Goal: Check status: Check status

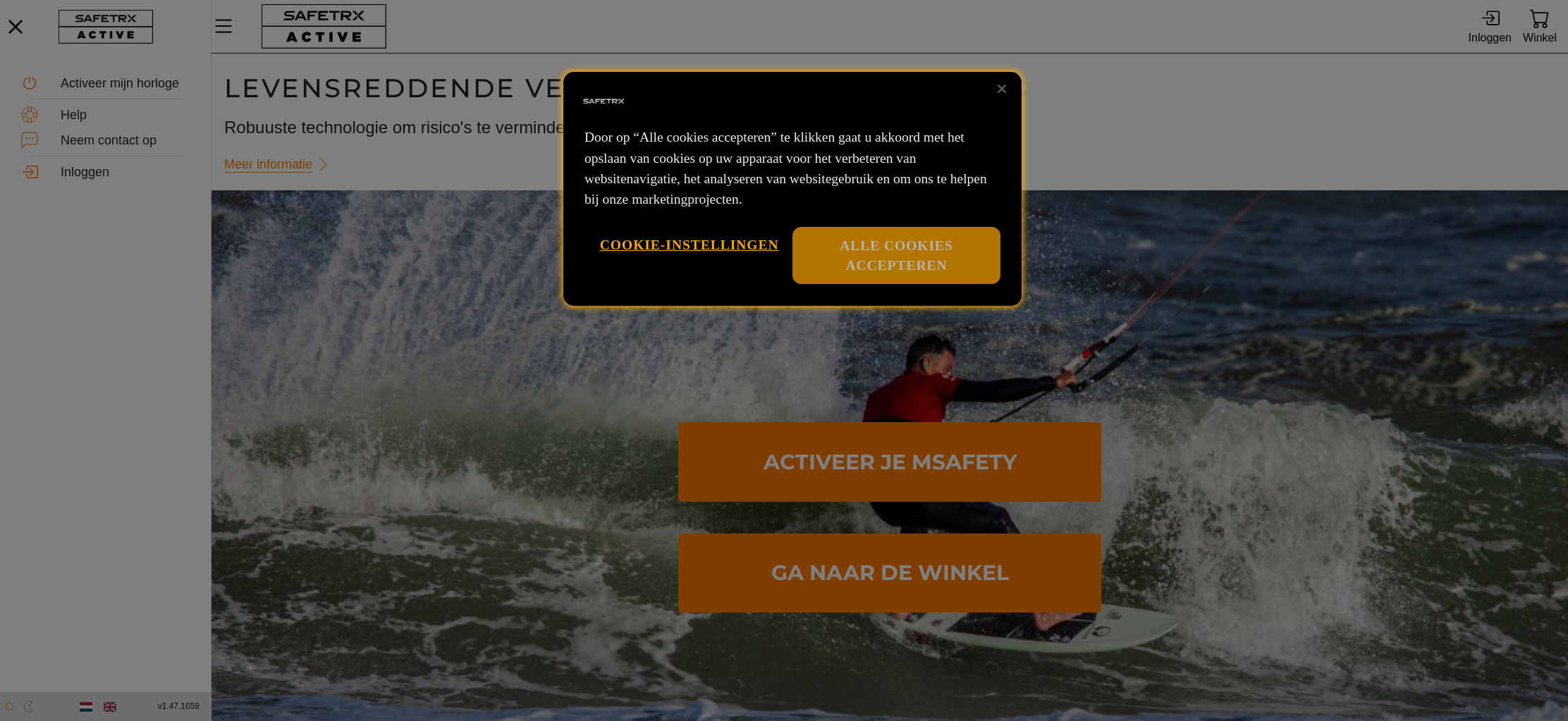
click at [919, 258] on button "Alle cookies accepteren" at bounding box center [896, 255] width 208 height 57
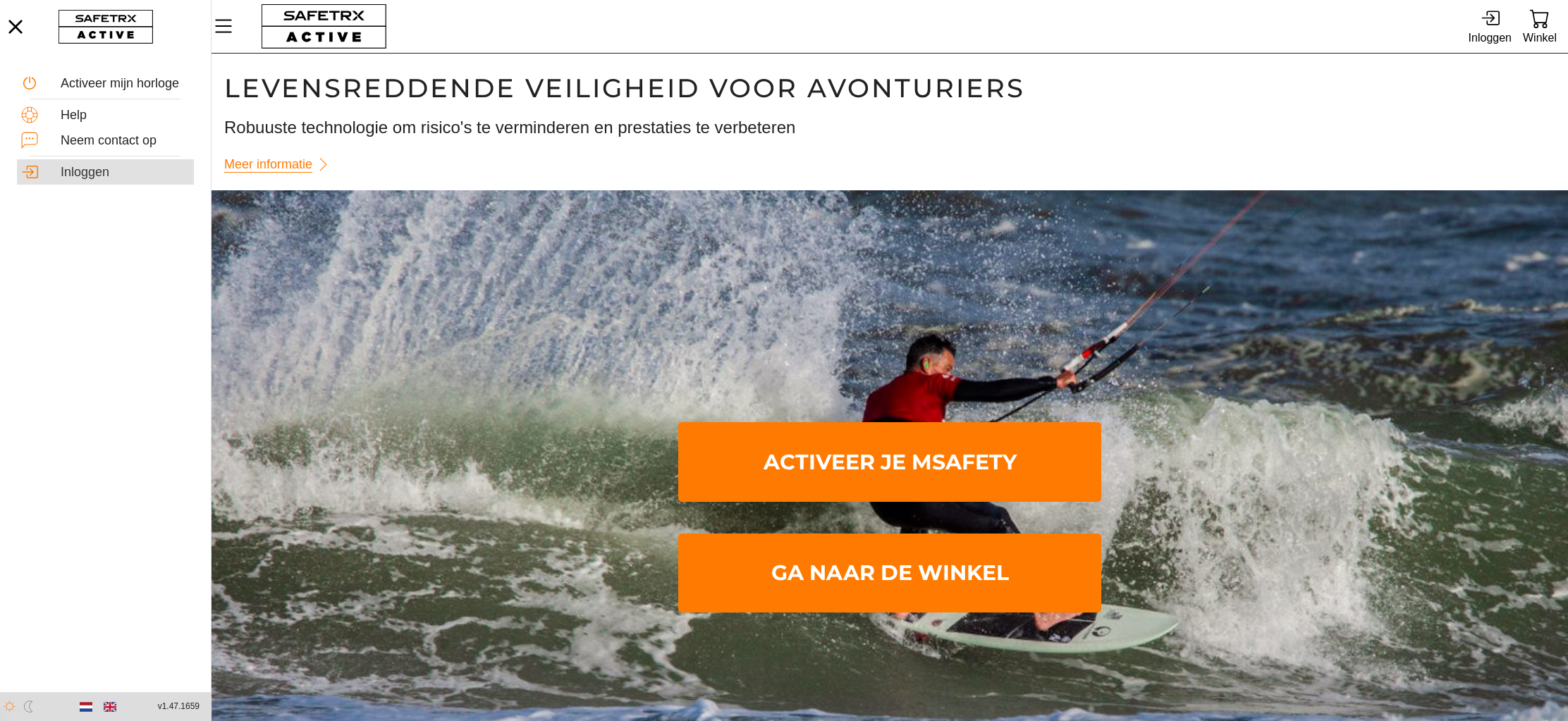
click at [62, 172] on div "Inloggen" at bounding box center [125, 173] width 129 height 16
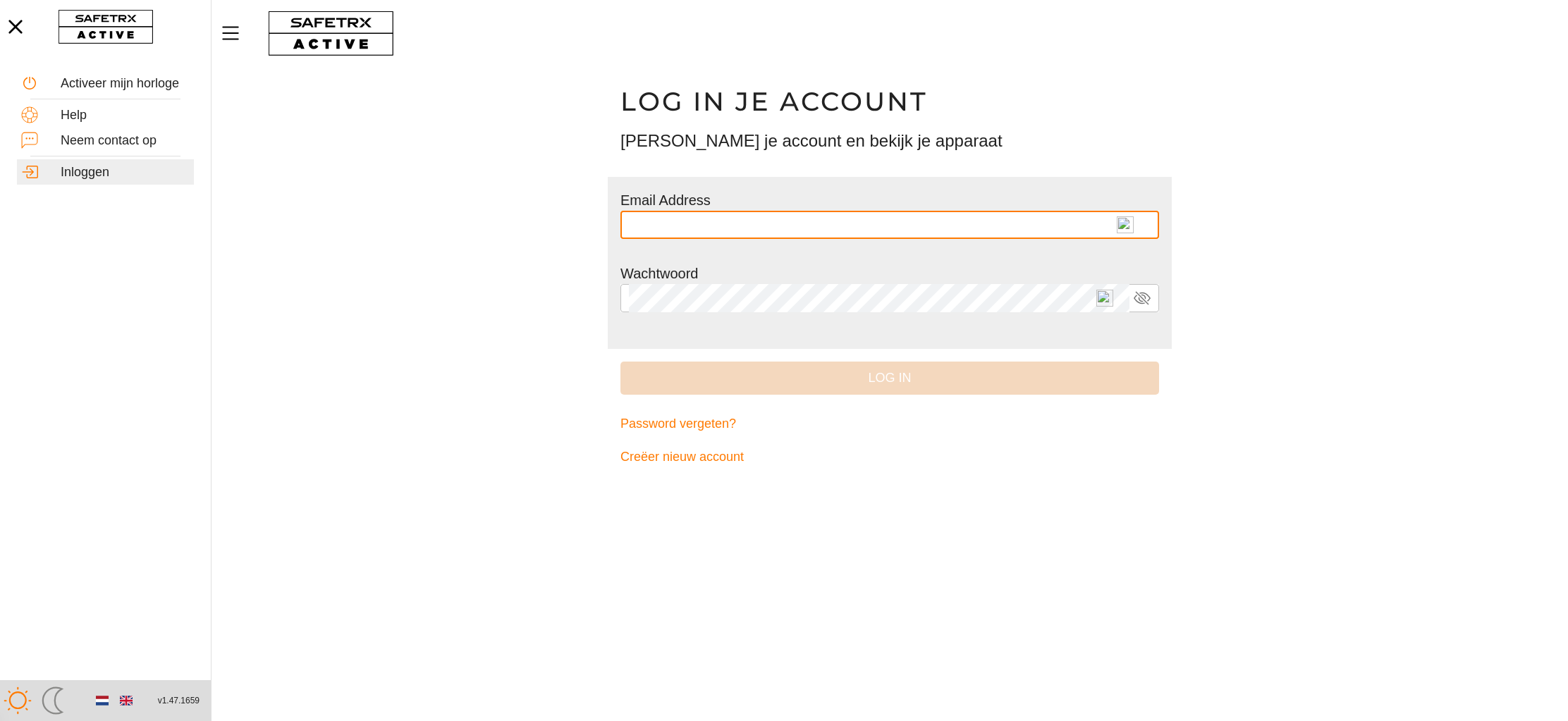
click at [1128, 225] on img at bounding box center [1125, 225] width 17 height 17
click at [1128, 225] on input "text" at bounding box center [890, 225] width 521 height 28
click at [1106, 227] on span "*" at bounding box center [1111, 232] width 11 height 12
click at [1105, 227] on input "* *********" at bounding box center [879, 225] width 500 height 28
type input "**********"
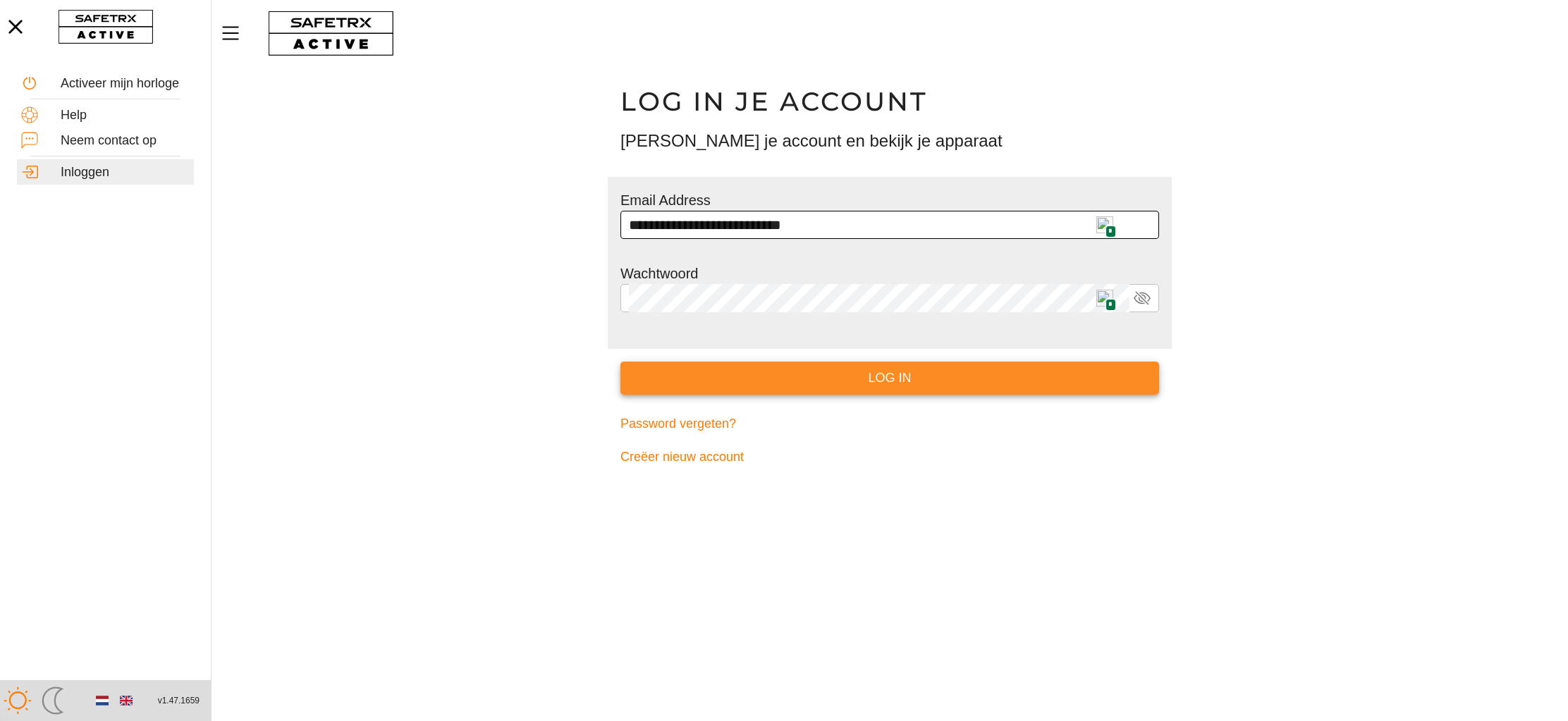
click at [880, 382] on span "Log in" at bounding box center [890, 378] width 516 height 22
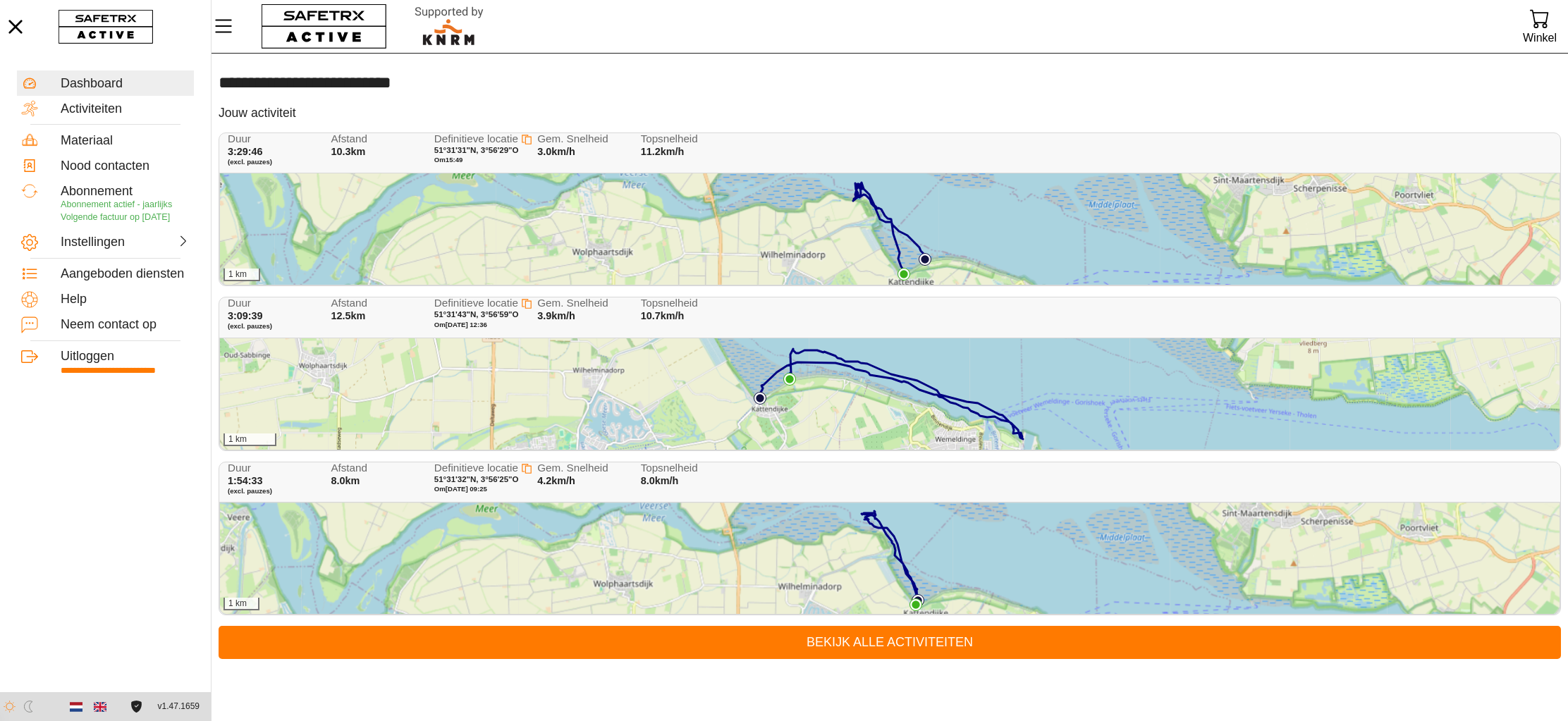
click at [506, 227] on div "1 km" at bounding box center [889, 230] width 1339 height 112
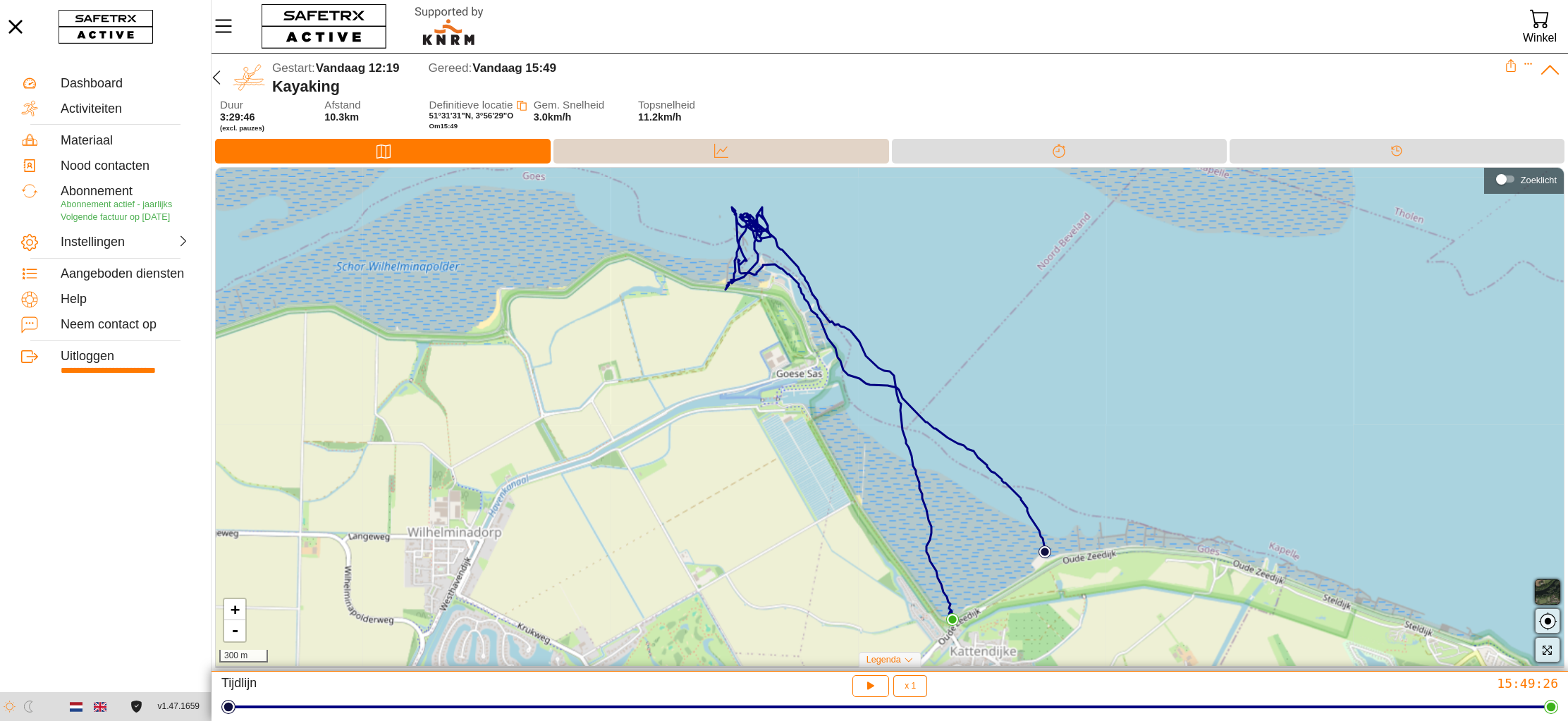
click at [690, 146] on div "Data" at bounding box center [720, 151] width 335 height 25
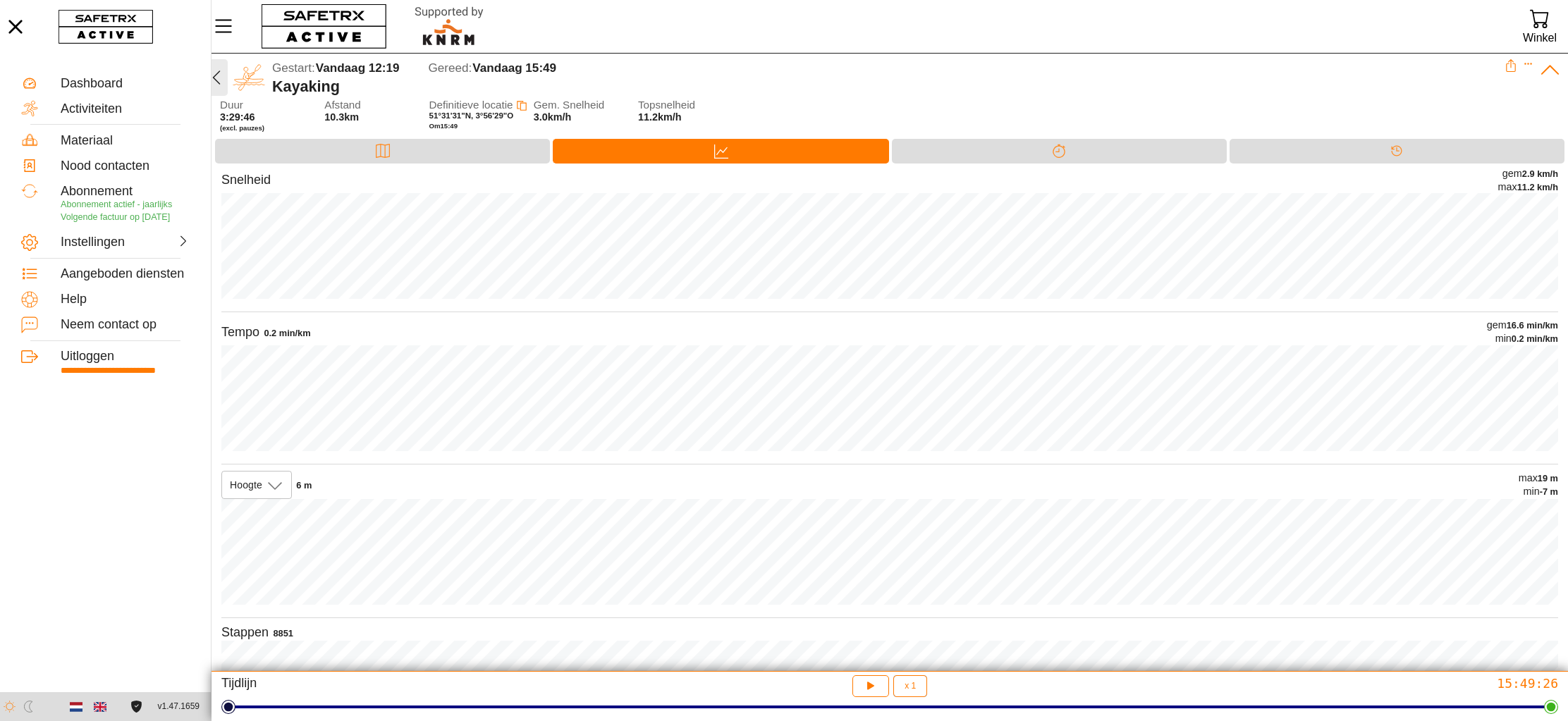
click at [215, 73] on icon "button" at bounding box center [216, 77] width 17 height 17
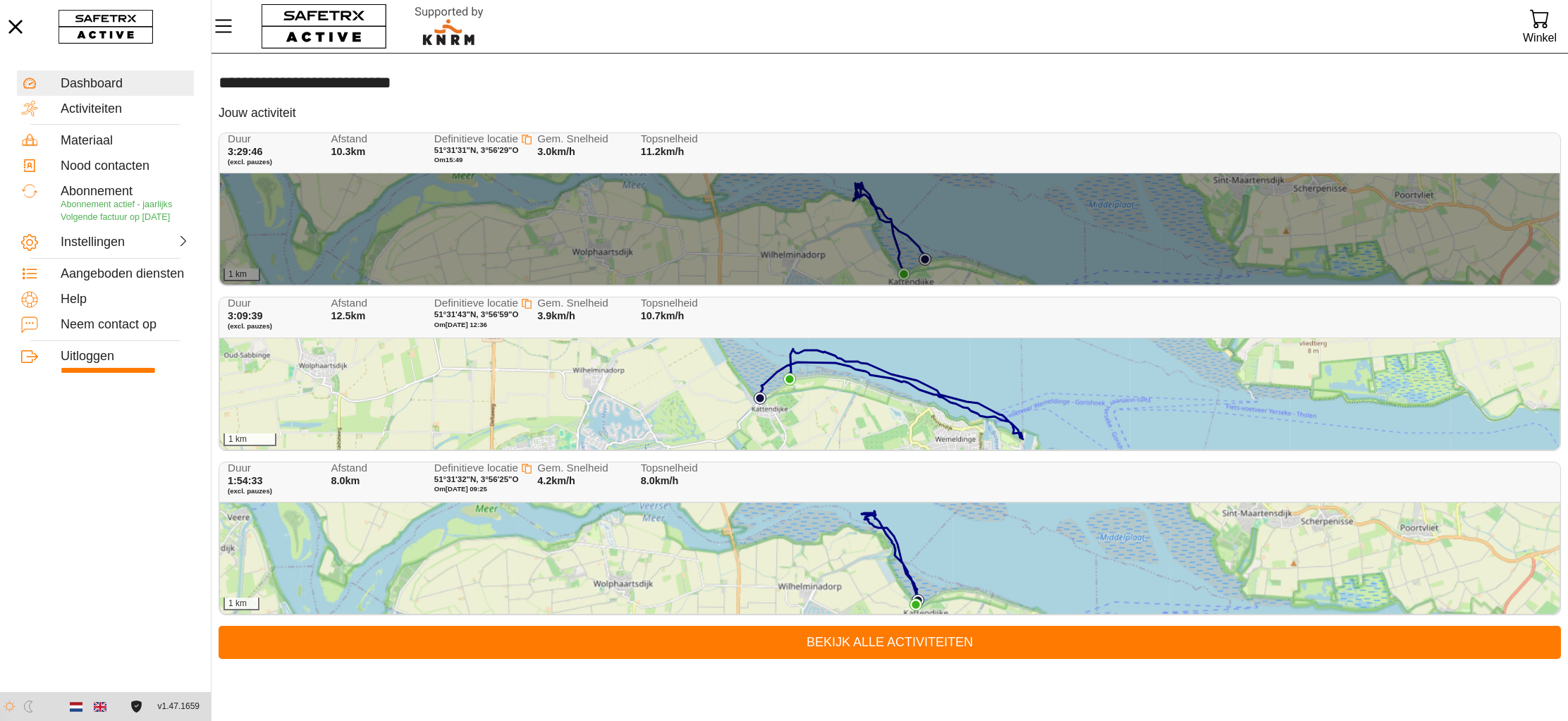
click at [488, 231] on div at bounding box center [889, 230] width 1339 height 112
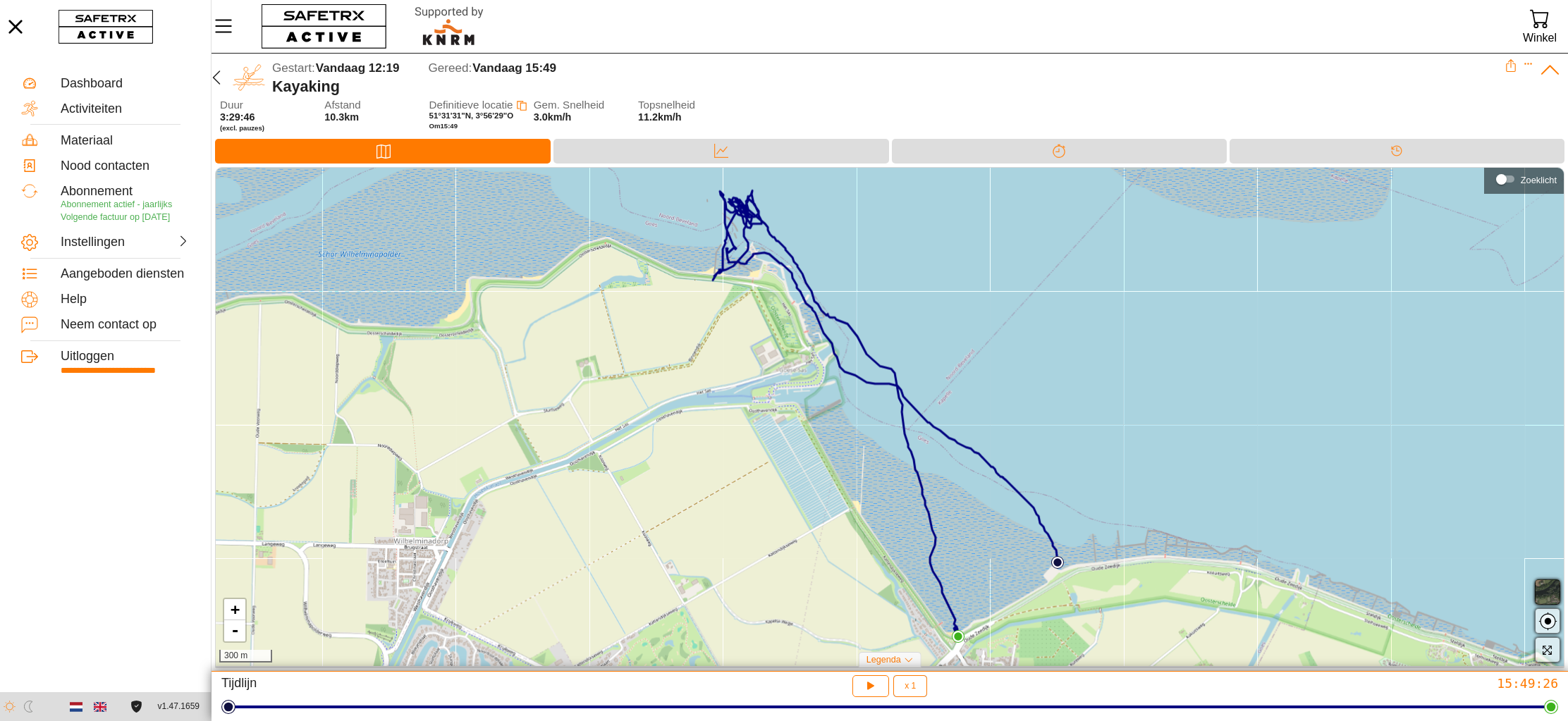
click at [1549, 587] on span "button" at bounding box center [1547, 592] width 17 height 17
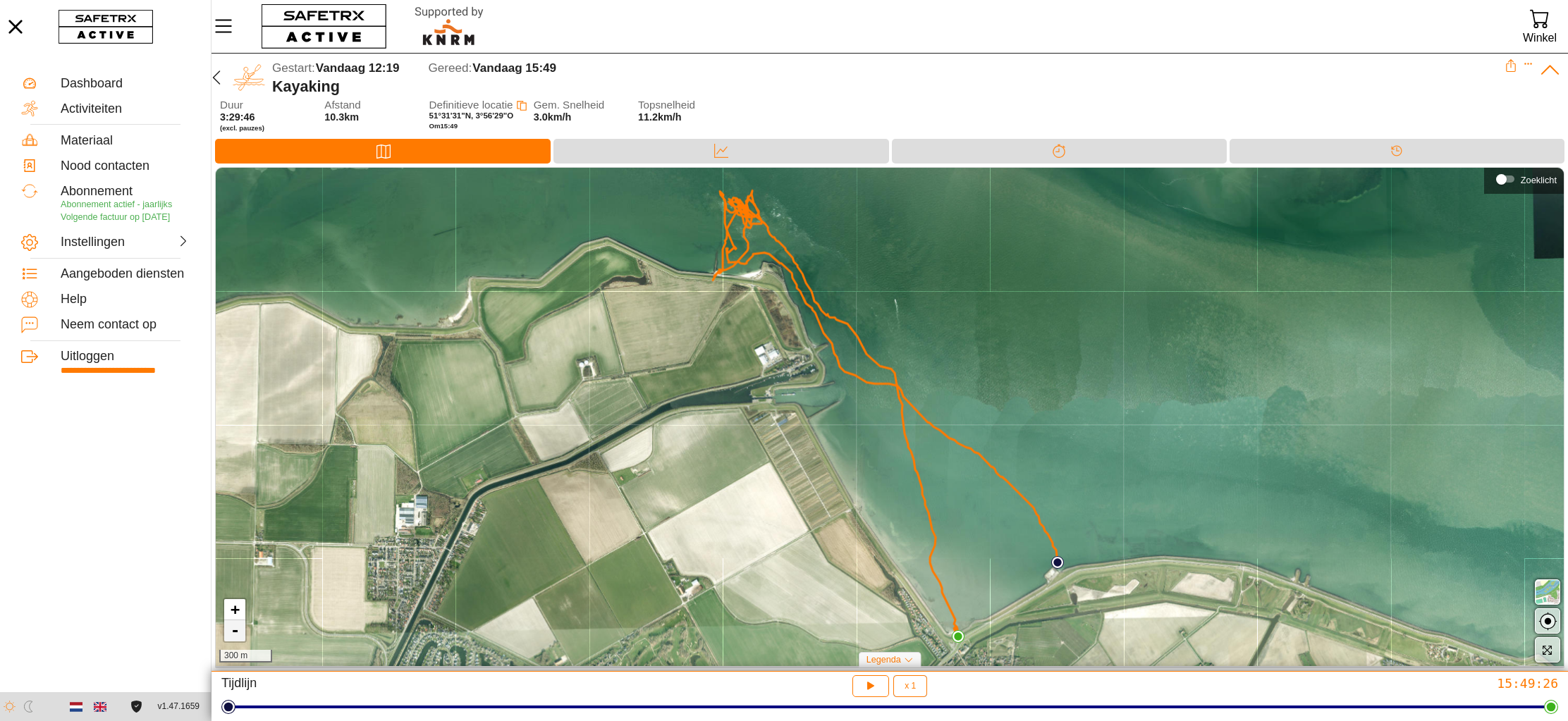
click at [236, 636] on link "-" at bounding box center [234, 630] width 21 height 21
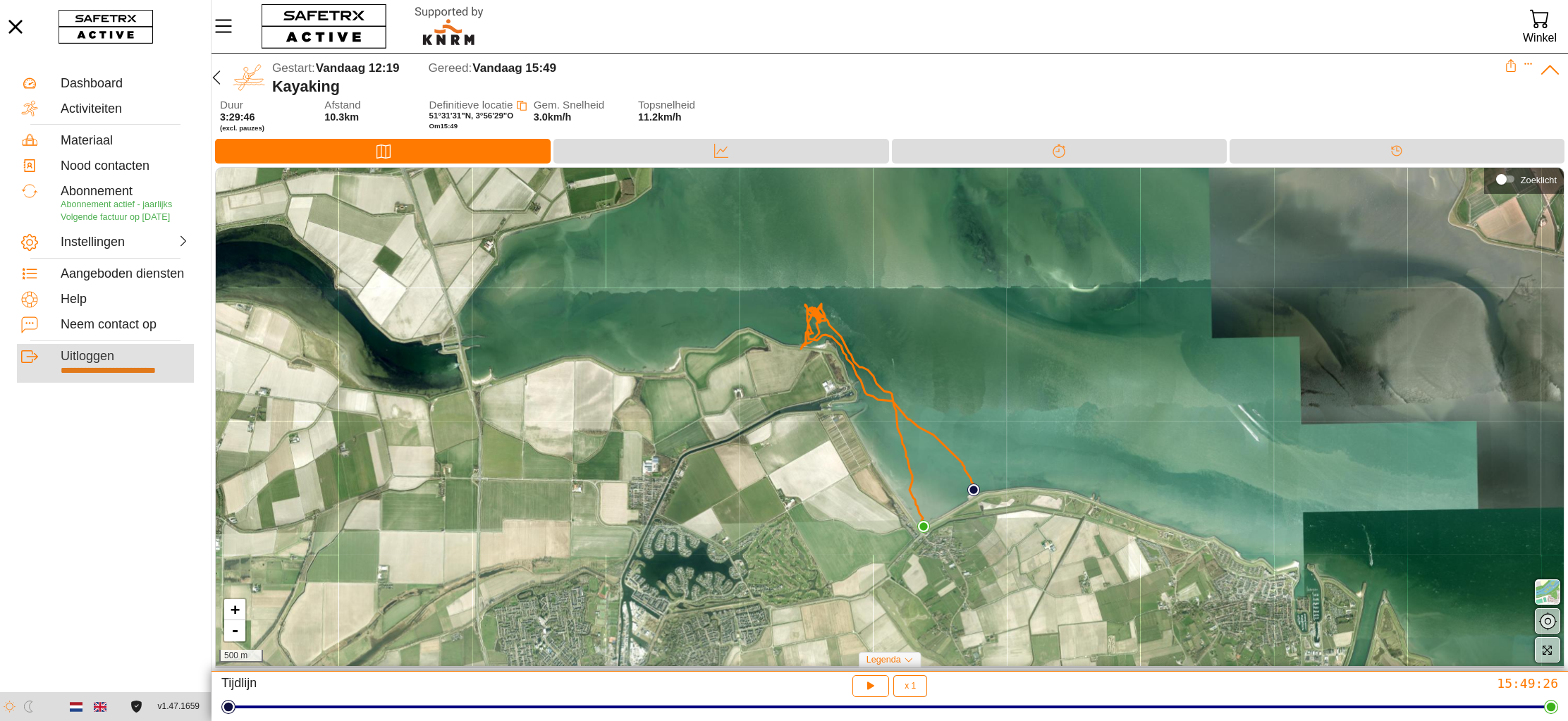
click at [73, 361] on div "Uitloggen" at bounding box center [125, 357] width 129 height 16
